Goal: Information Seeking & Learning: Learn about a topic

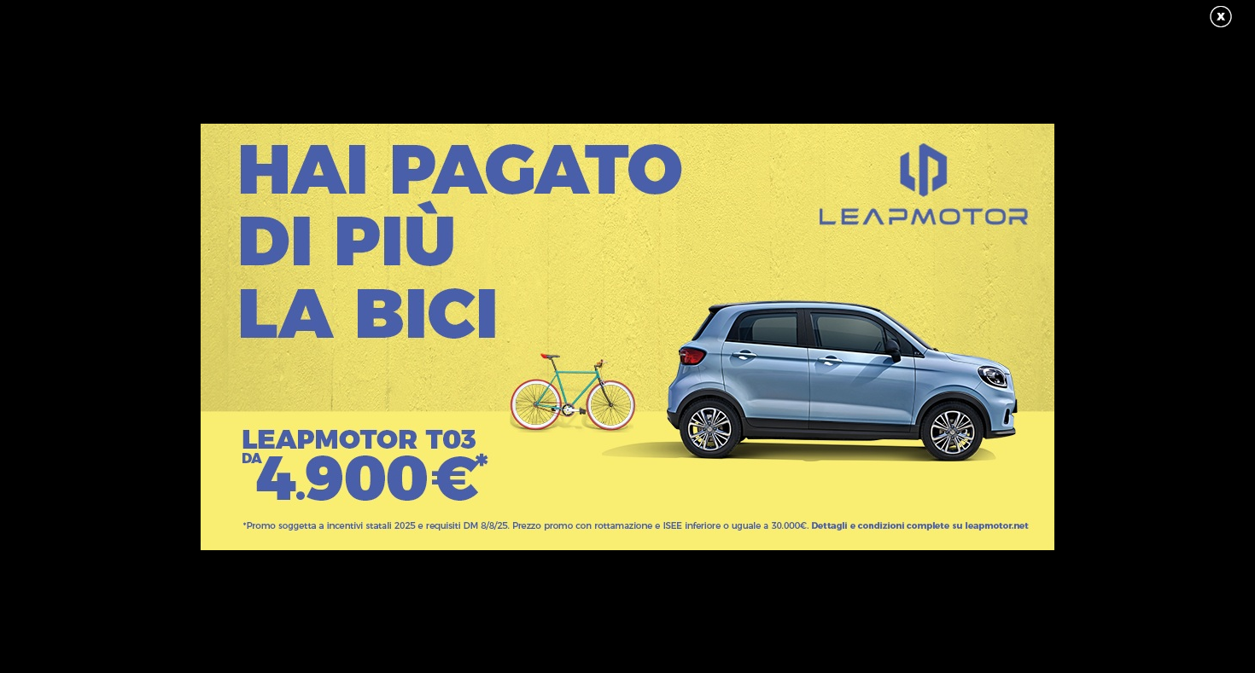
click at [1225, 18] on link at bounding box center [1229, 17] width 43 height 26
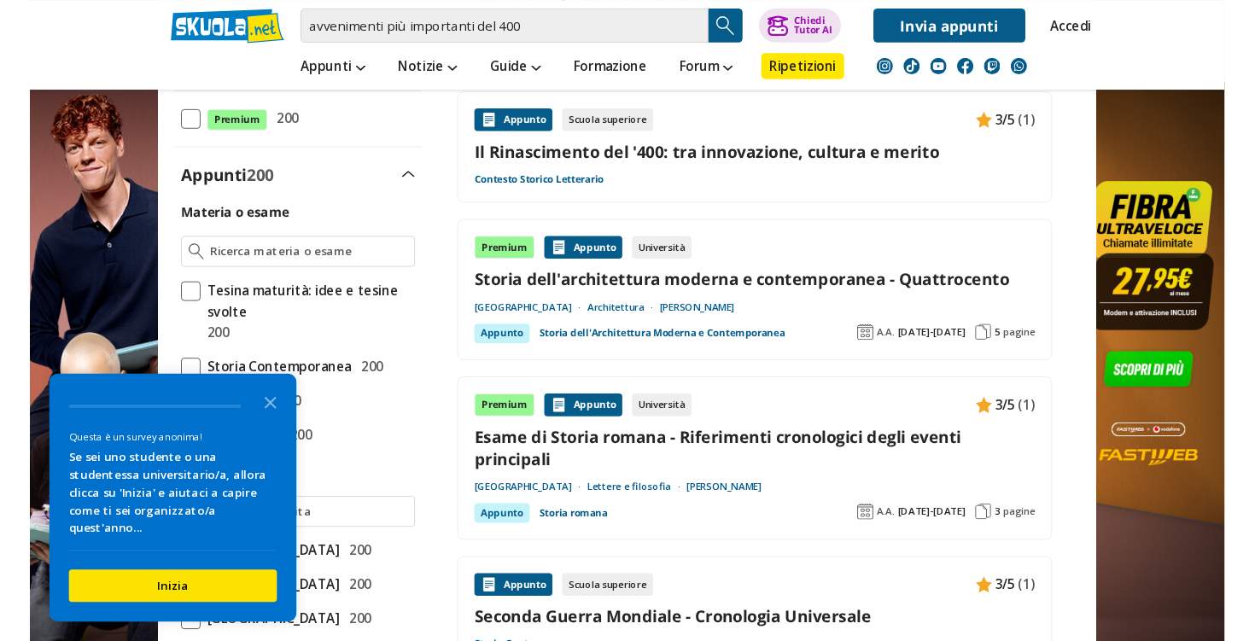
scroll to position [565, 0]
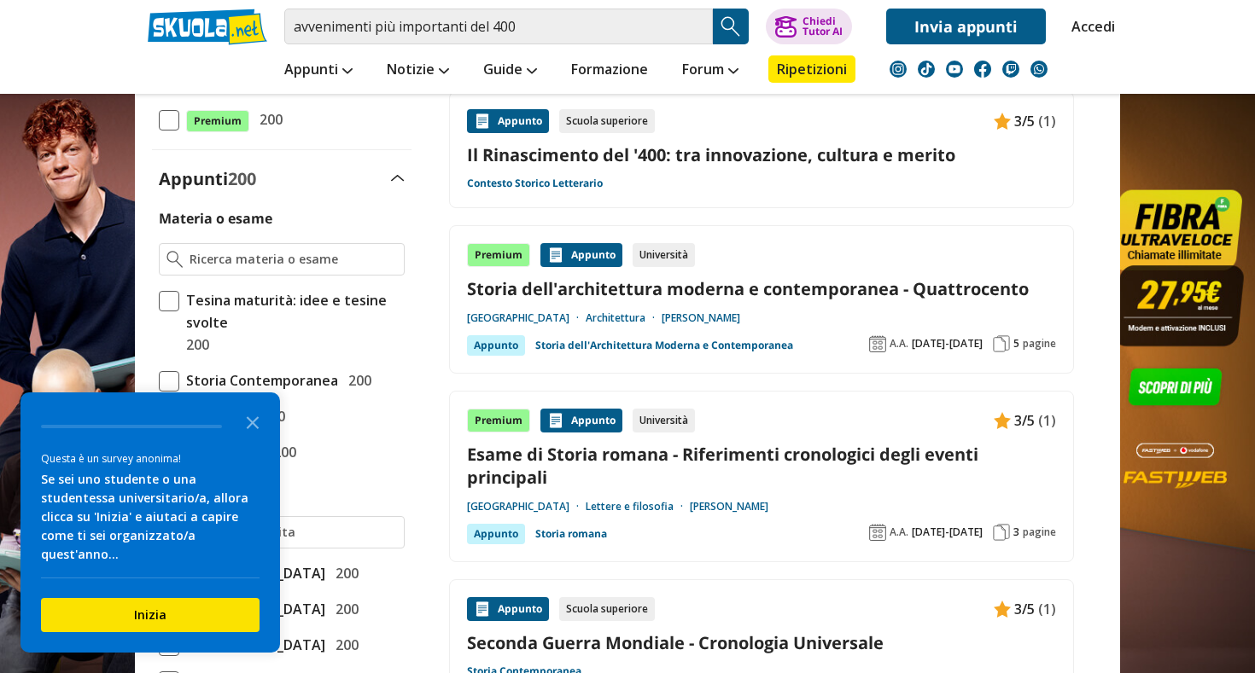
click at [620, 172] on div "Appunto Scuola superiore 3/5 (1) Il Rinascimento del '400: tra innovazione, cul…" at bounding box center [761, 150] width 589 height 82
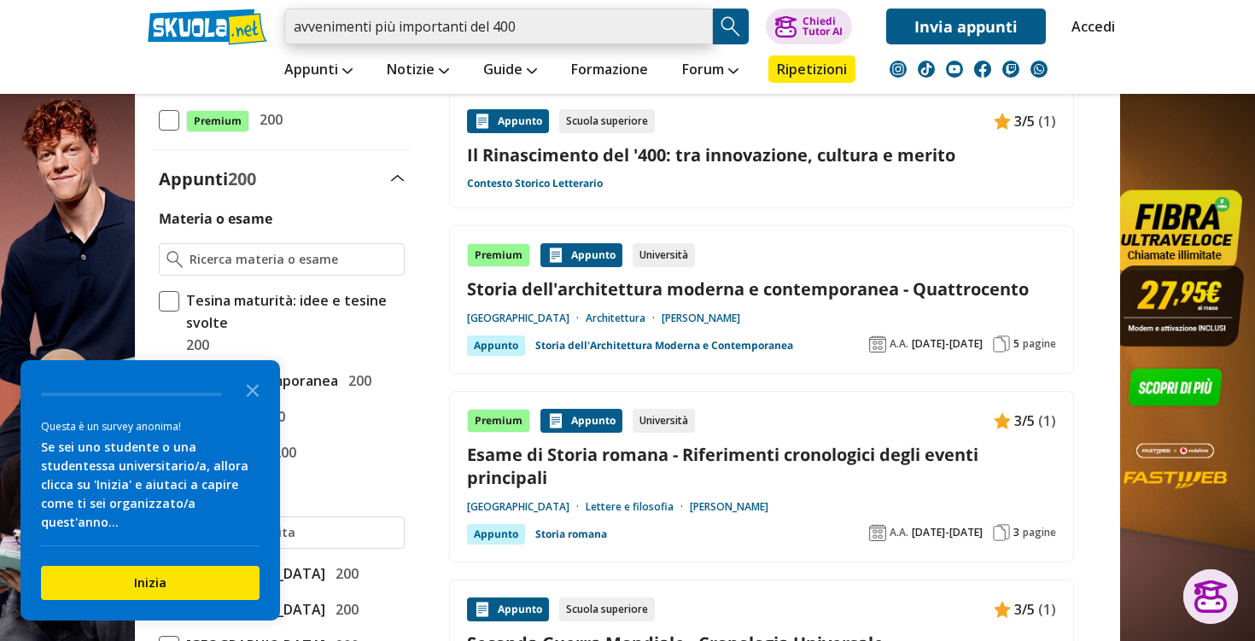
click at [369, 27] on input "avvenimenti più importanti del 400" at bounding box center [498, 27] width 428 height 36
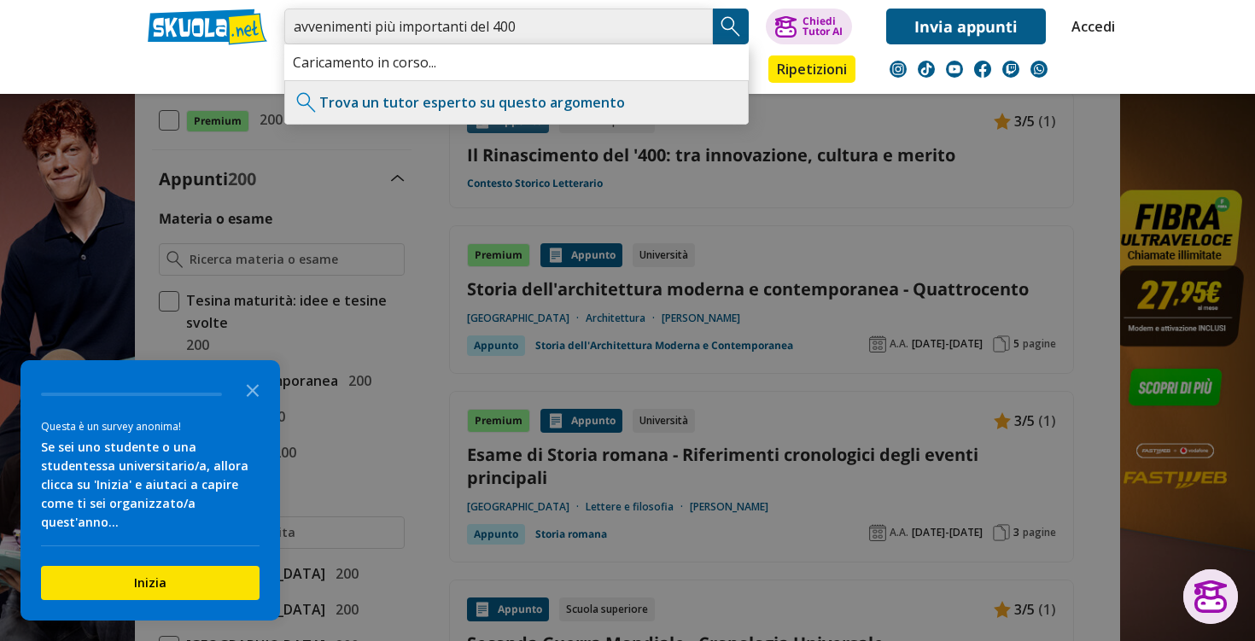
click at [372, 26] on input "avvenimenti più importanti del 400" at bounding box center [498, 27] width 428 height 36
type input "avvenimenti musicali più importanti del 400"
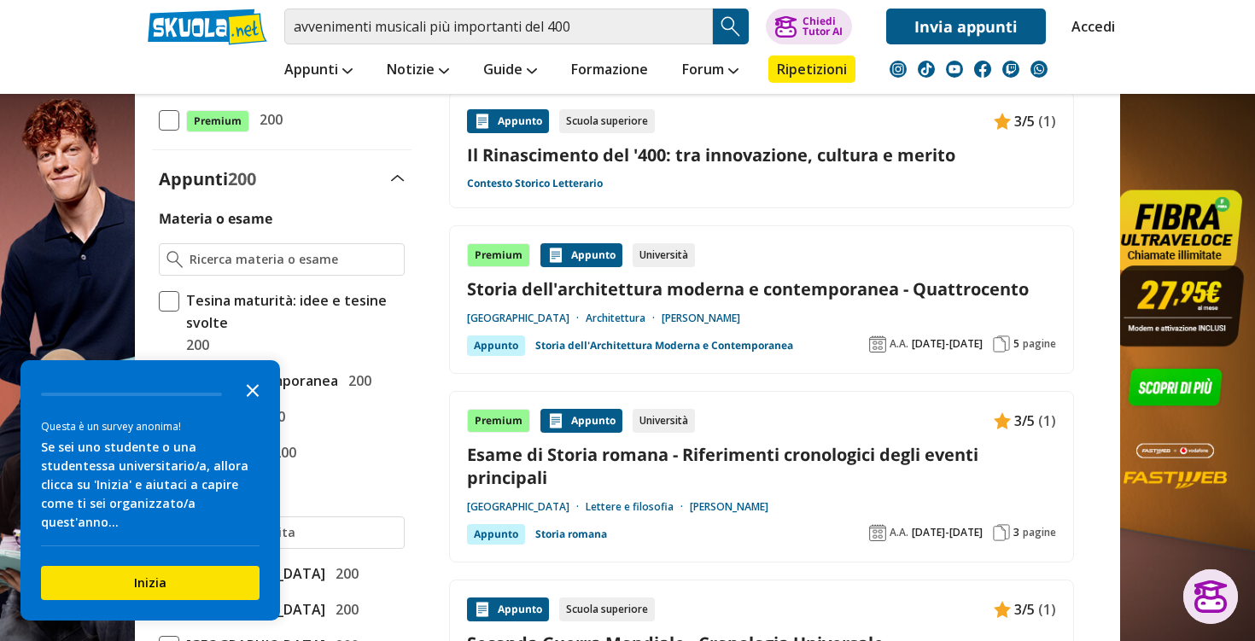
click at [249, 397] on polygon "Close the survey" at bounding box center [253, 390] width 13 height 13
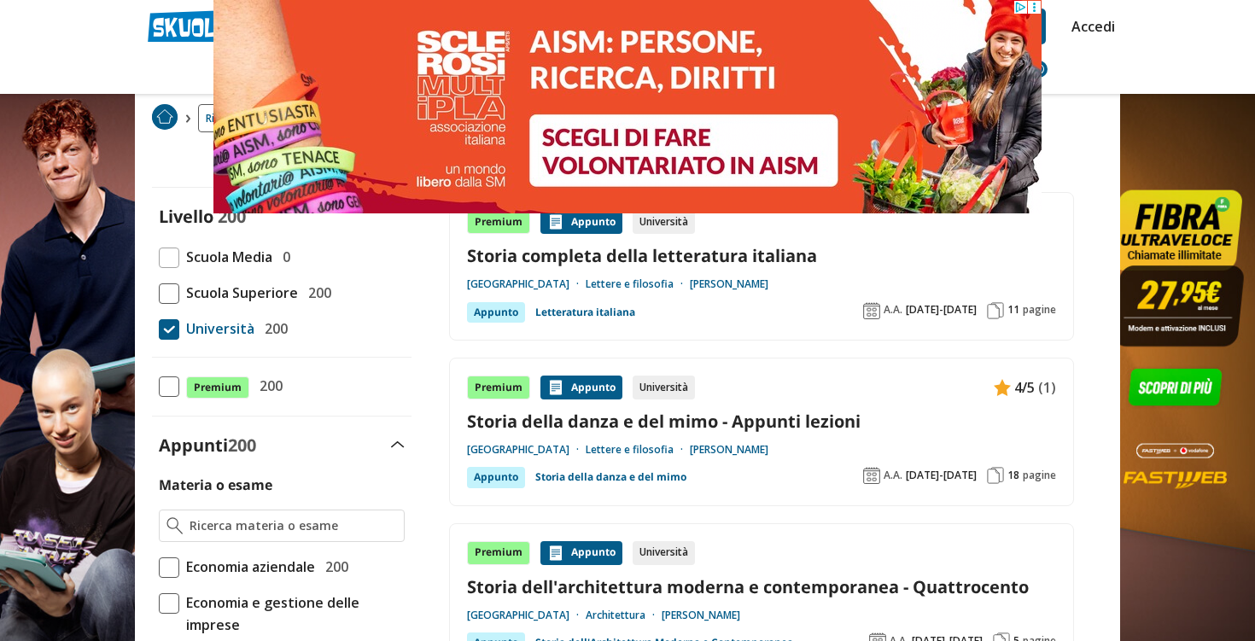
scroll to position [135, 0]
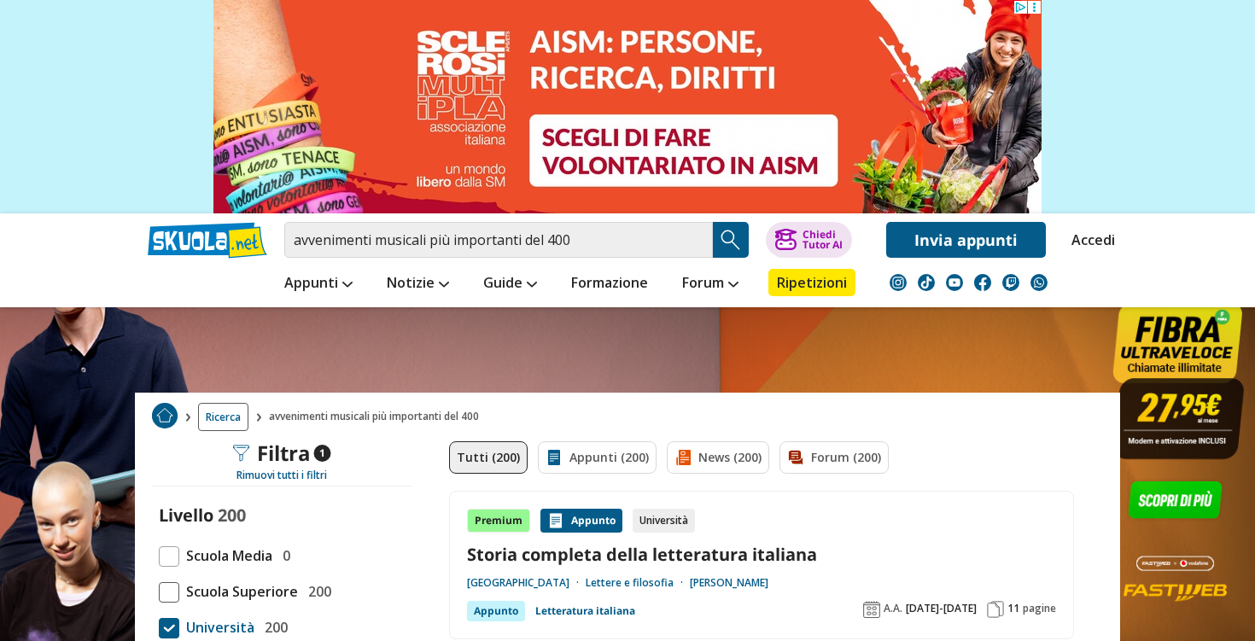
scroll to position [0, 0]
